Goal: Information Seeking & Learning: Learn about a topic

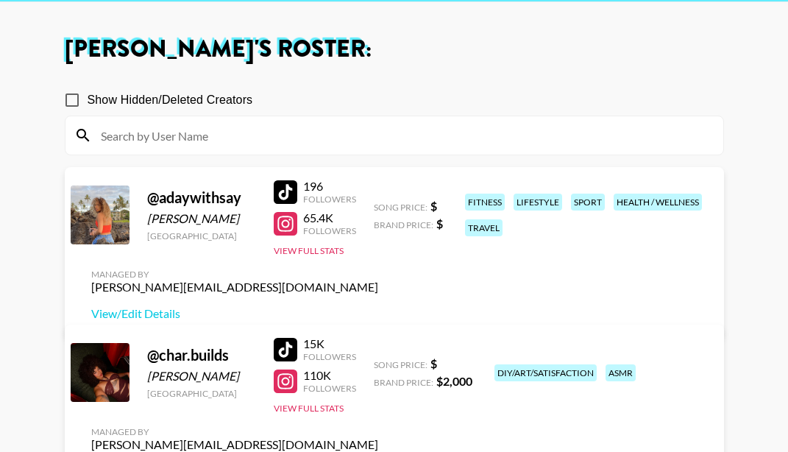
scroll to position [74, 0]
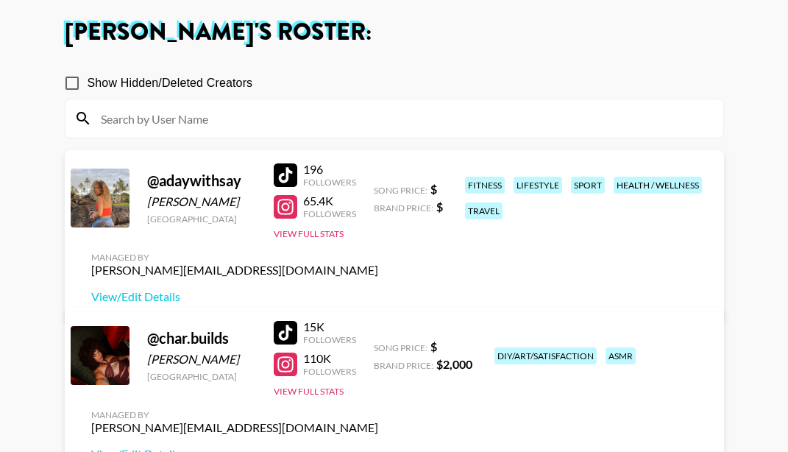
drag, startPoint x: 232, startPoint y: 231, endPoint x: 146, endPoint y: 230, distance: 85.3
click at [147, 209] on div "[PERSON_NAME]" at bounding box center [201, 201] width 109 height 15
copy div "[PERSON_NAME]"
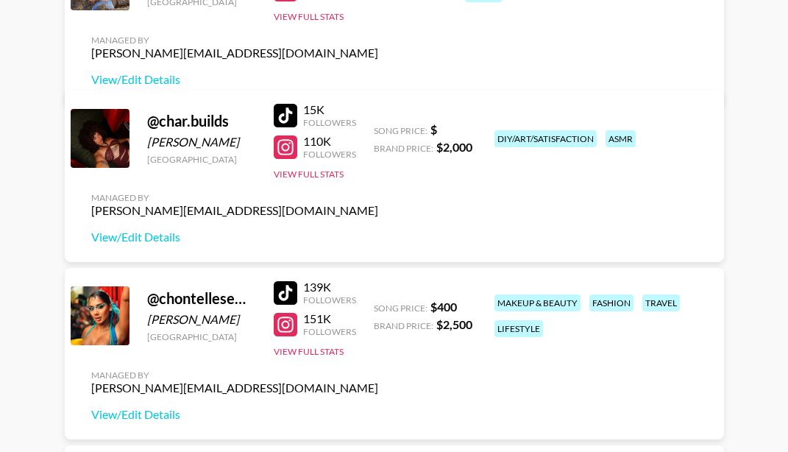
scroll to position [294, 0]
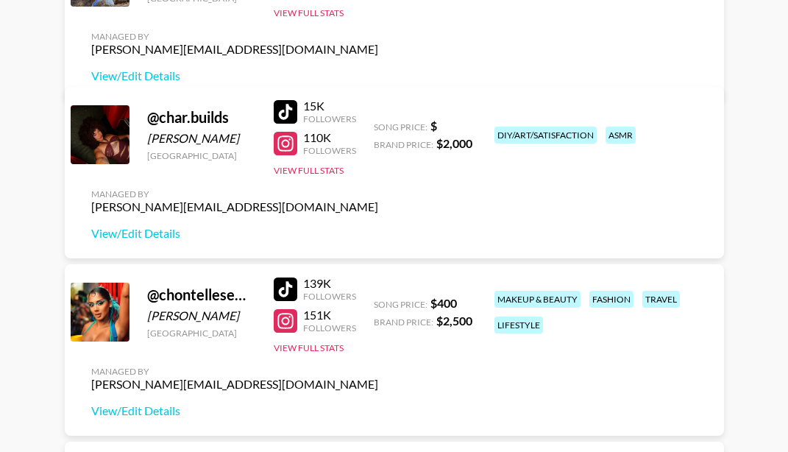
drag, startPoint x: 241, startPoint y: 315, endPoint x: 142, endPoint y: 311, distance: 99.4
click at [142, 311] on div "@ chontellesewett [PERSON_NAME] [GEOGRAPHIC_DATA] 139K Followers 151K Followers…" at bounding box center [394, 349] width 659 height 171
copy div "[PERSON_NAME]"
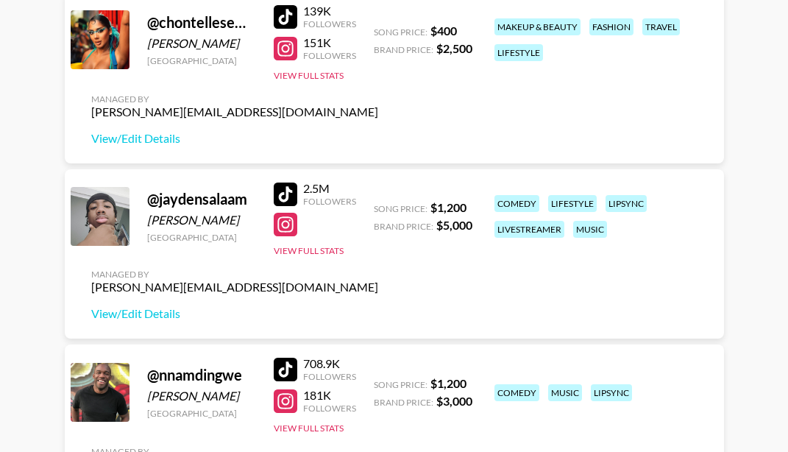
scroll to position [589, 0]
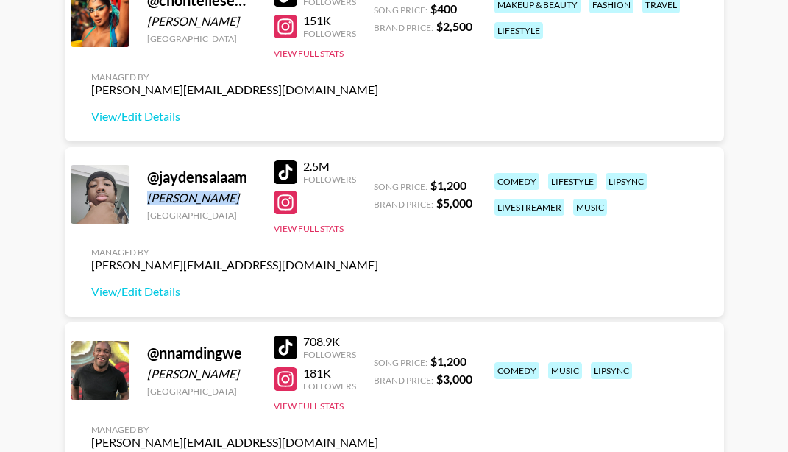
drag, startPoint x: 228, startPoint y: 197, endPoint x: 149, endPoint y: 200, distance: 79.5
click at [149, 200] on div "[PERSON_NAME]" at bounding box center [201, 198] width 109 height 15
copy div "[PERSON_NAME]"
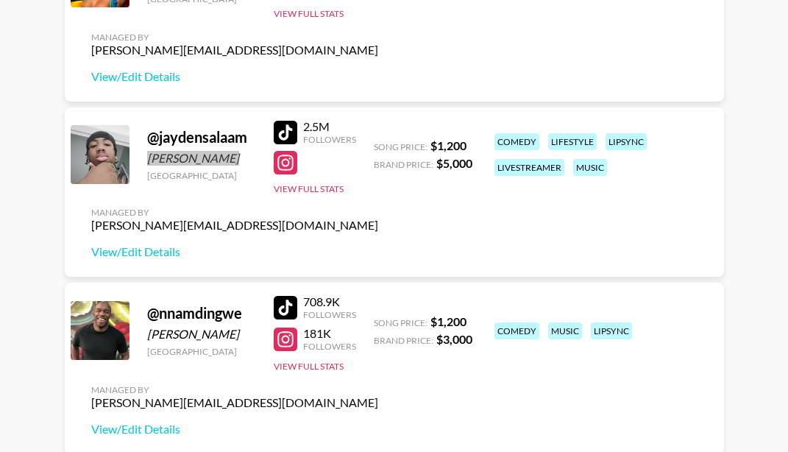
scroll to position [662, 0]
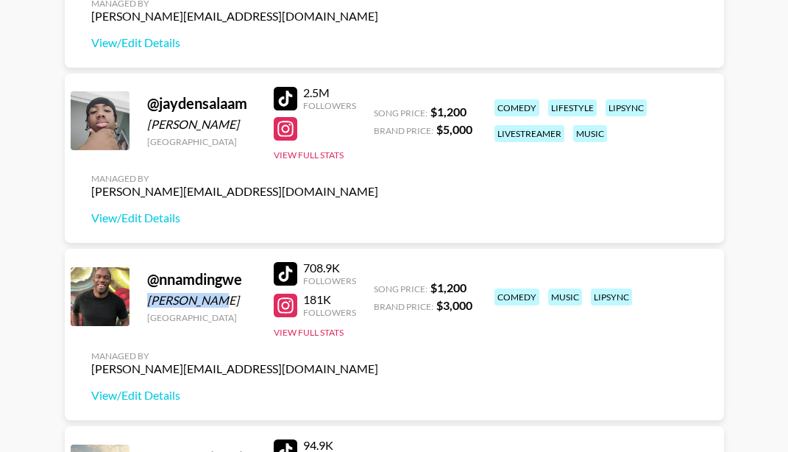
drag, startPoint x: 225, startPoint y: 303, endPoint x: 149, endPoint y: 305, distance: 76.5
click at [149, 305] on div "[PERSON_NAME]" at bounding box center [201, 300] width 109 height 15
copy div "[PERSON_NAME]"
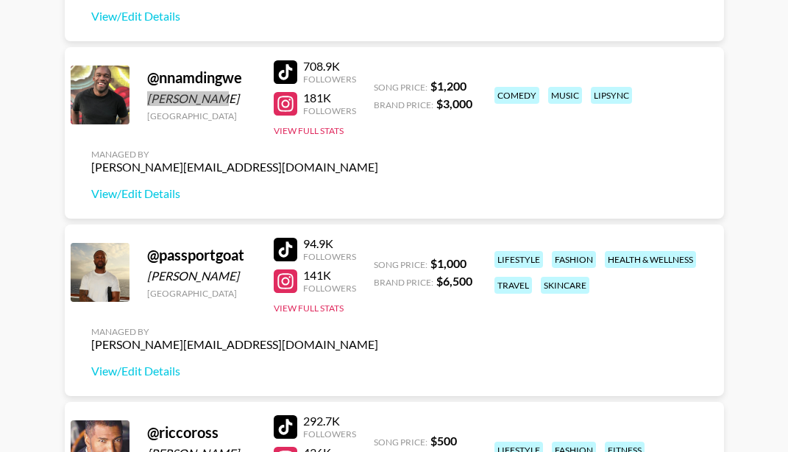
scroll to position [883, 0]
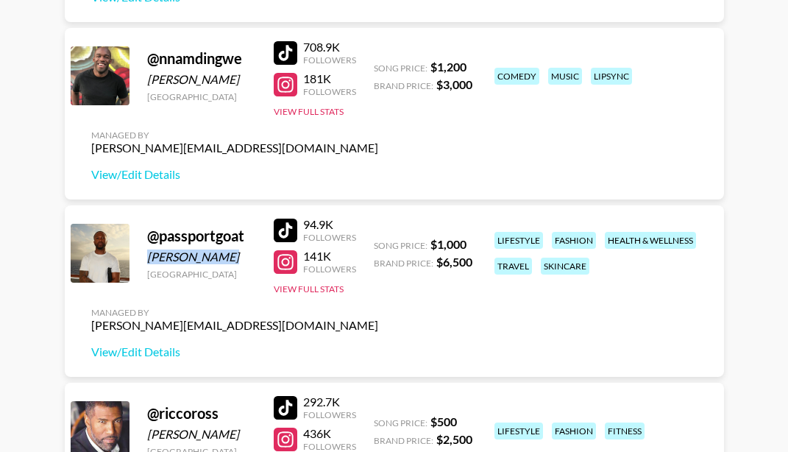
drag, startPoint x: 235, startPoint y: 258, endPoint x: 141, endPoint y: 257, distance: 94.9
click at [141, 257] on div "@ passportgoat Harmony Obasi [GEOGRAPHIC_DATA] 94.9K Followers 141K Followers V…" at bounding box center [394, 290] width 659 height 171
copy div "[PERSON_NAME]"
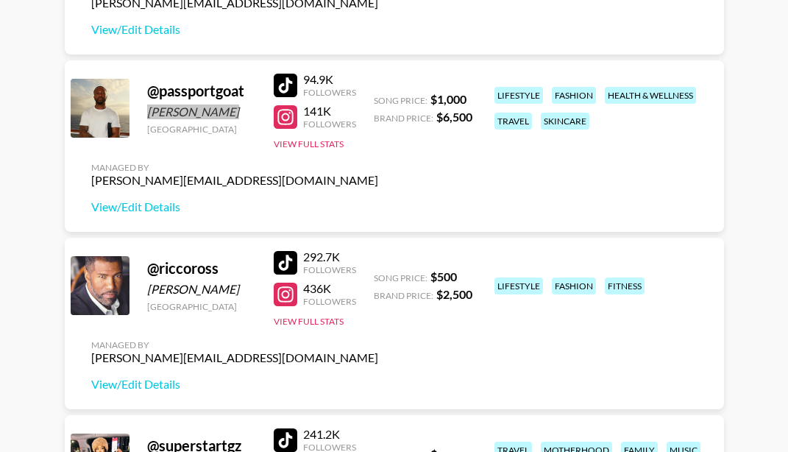
scroll to position [1030, 0]
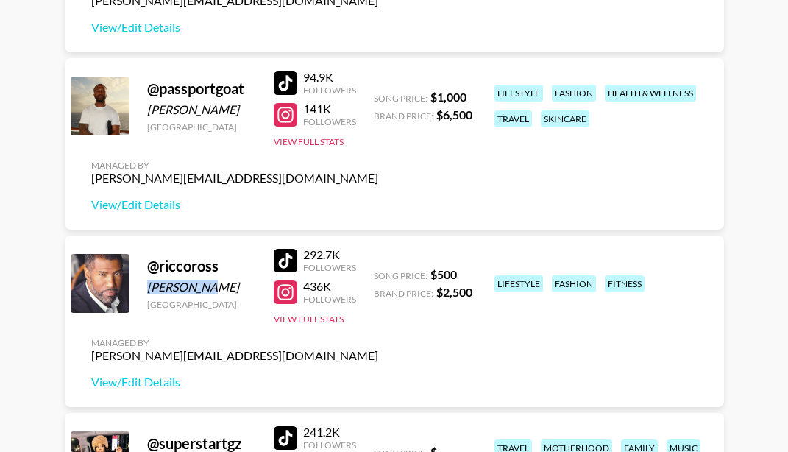
drag, startPoint x: 208, startPoint y: 289, endPoint x: 139, endPoint y: 286, distance: 69.2
click at [139, 286] on div "@ riccoross [PERSON_NAME] [GEOGRAPHIC_DATA] 292.7K Followers 436K Followers Vie…" at bounding box center [394, 320] width 659 height 171
copy div "[PERSON_NAME]"
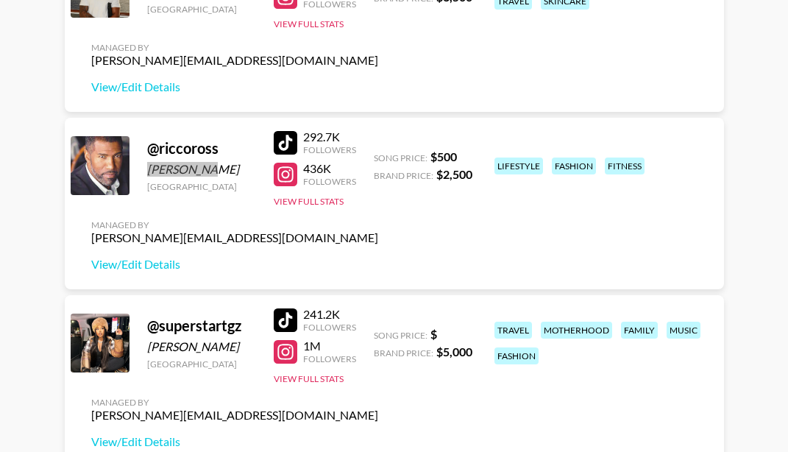
scroll to position [1177, 0]
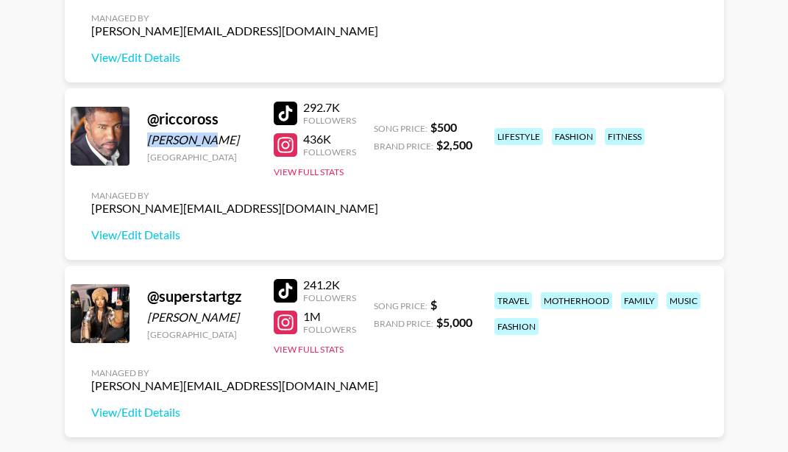
drag, startPoint x: 253, startPoint y: 321, endPoint x: 143, endPoint y: 321, distance: 109.6
click at [143, 321] on div "@ superstartgz [PERSON_NAME] [GEOGRAPHIC_DATA] 241.2K Followers 1M Followers Vi…" at bounding box center [394, 351] width 659 height 171
copy div "[PERSON_NAME]"
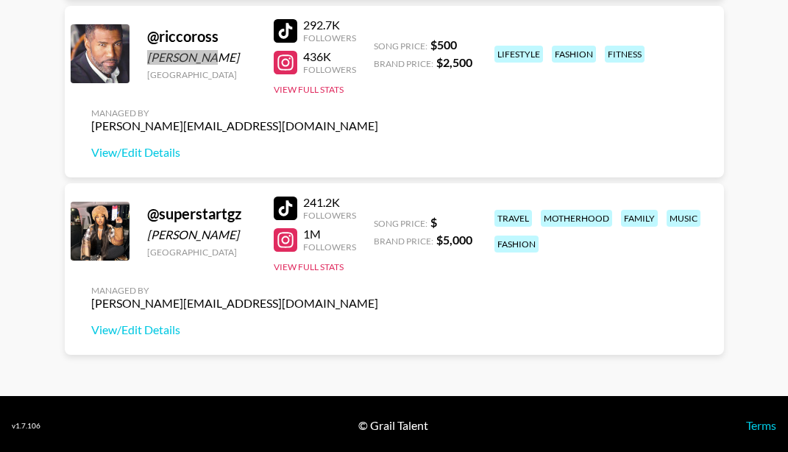
scroll to position [1263, 0]
